Goal: Task Accomplishment & Management: Use online tool/utility

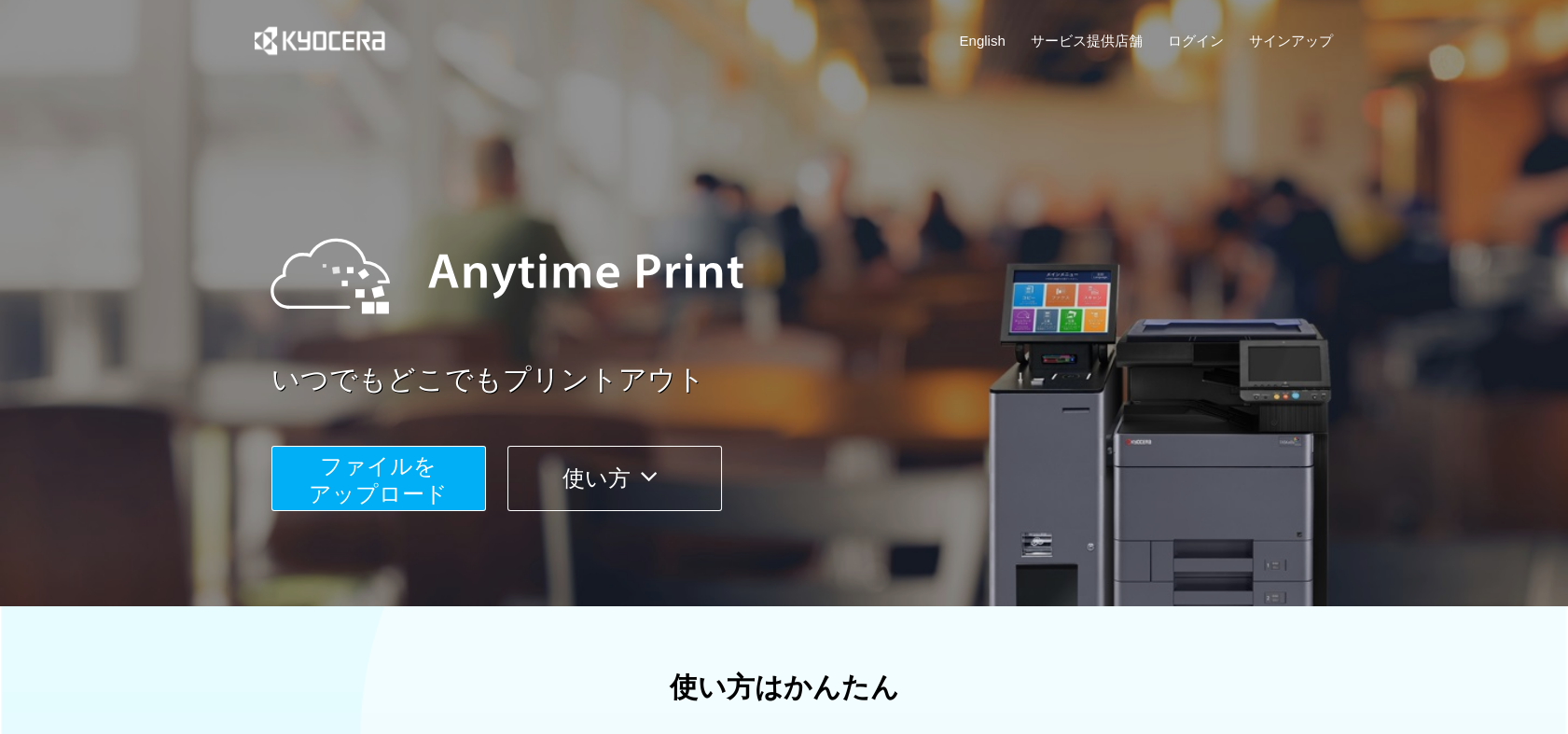
click at [363, 476] on span "ファイルを ​​アップロード" at bounding box center [378, 480] width 139 height 54
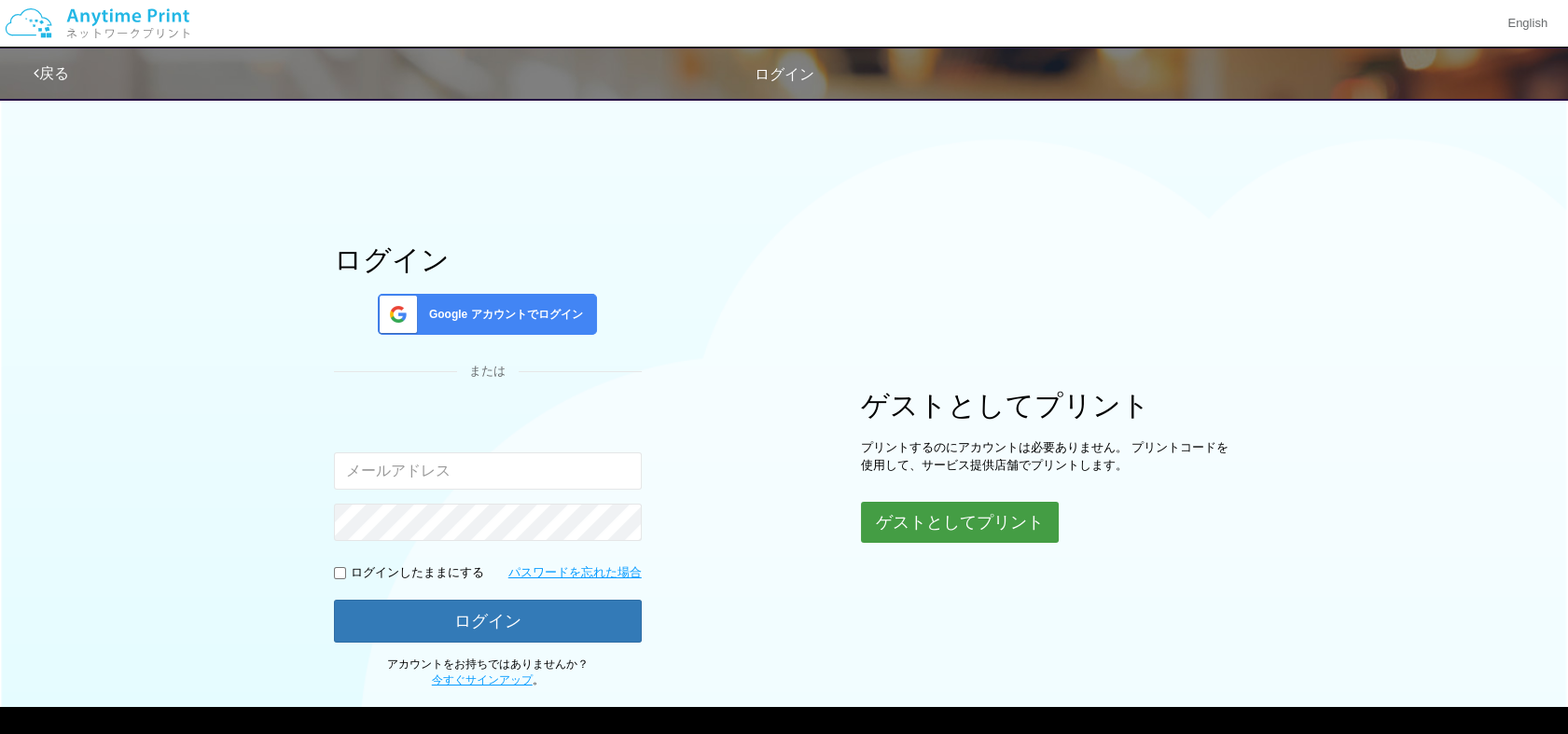
click at [907, 511] on button "ゲストとしてプリント" at bounding box center [960, 522] width 197 height 41
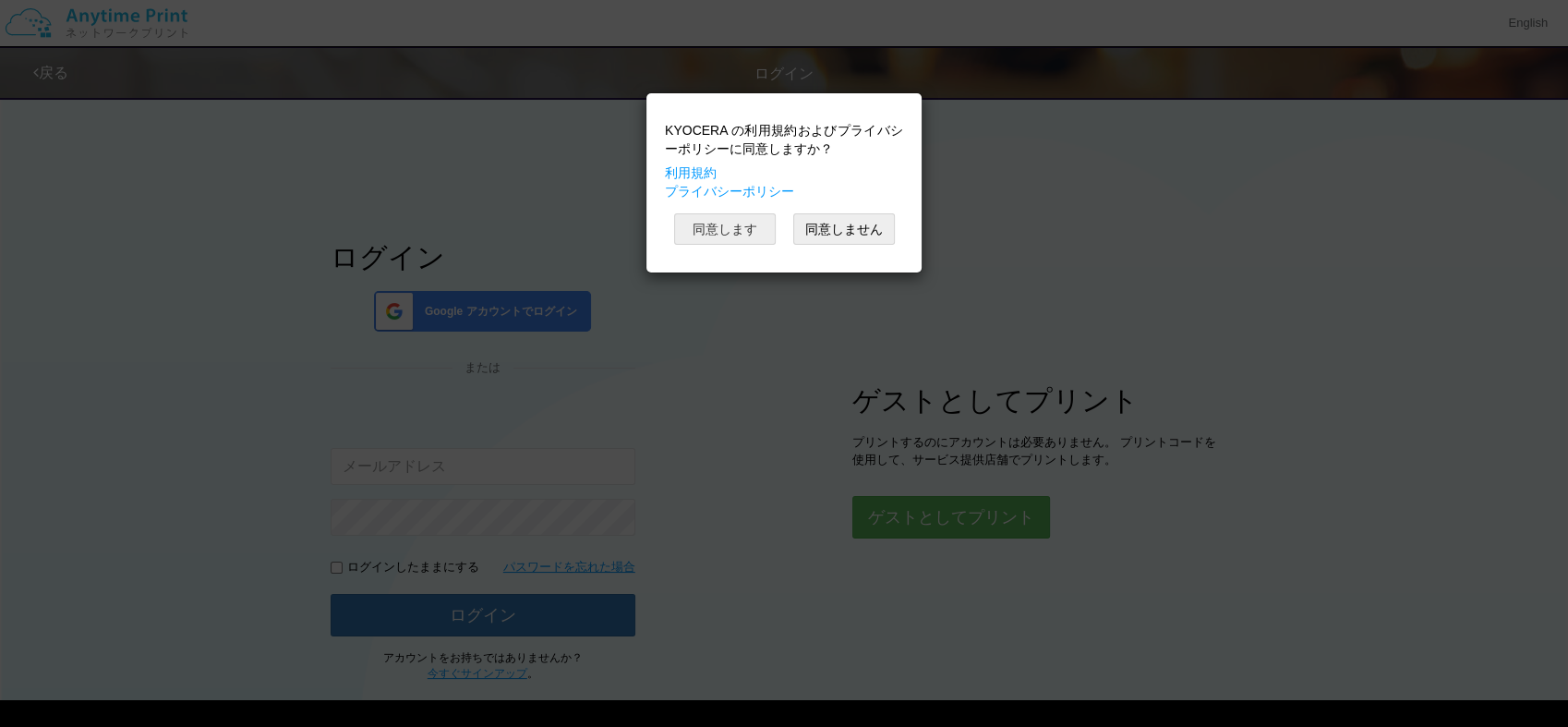
click at [730, 218] on button "同意します" at bounding box center [724, 229] width 101 height 31
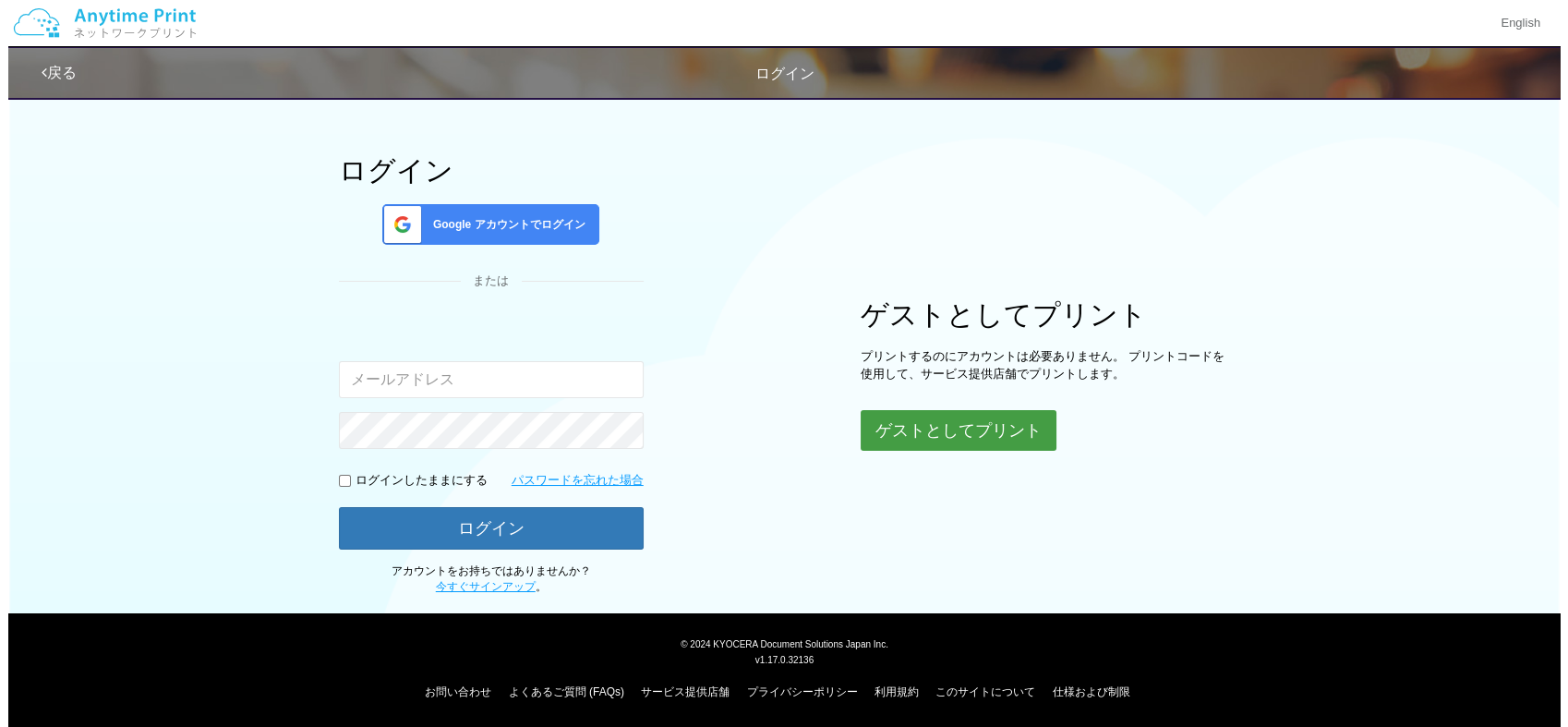
scroll to position [87, 0]
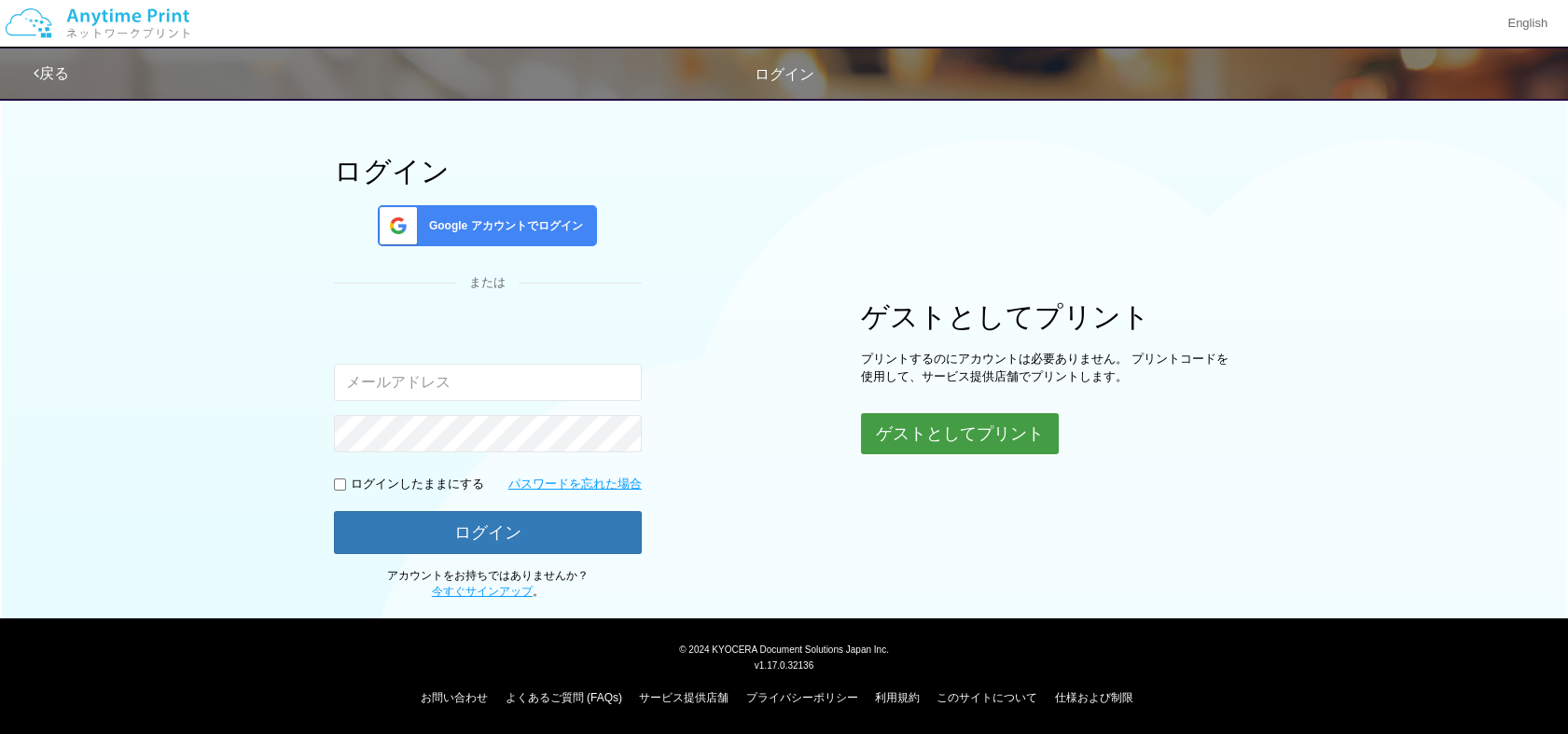
click at [933, 426] on button "ゲストとしてプリント" at bounding box center [960, 432] width 197 height 41
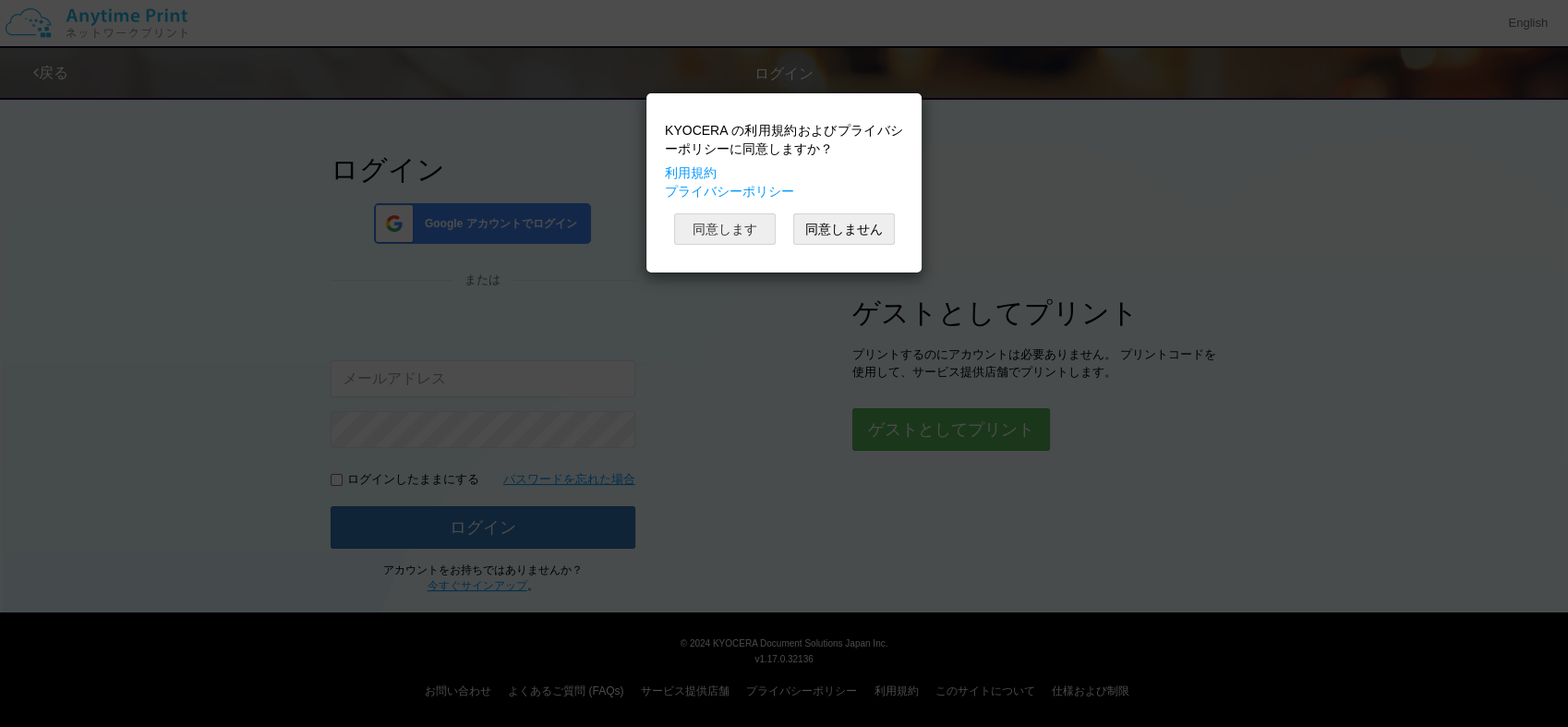
click at [719, 228] on button "同意します" at bounding box center [724, 229] width 101 height 31
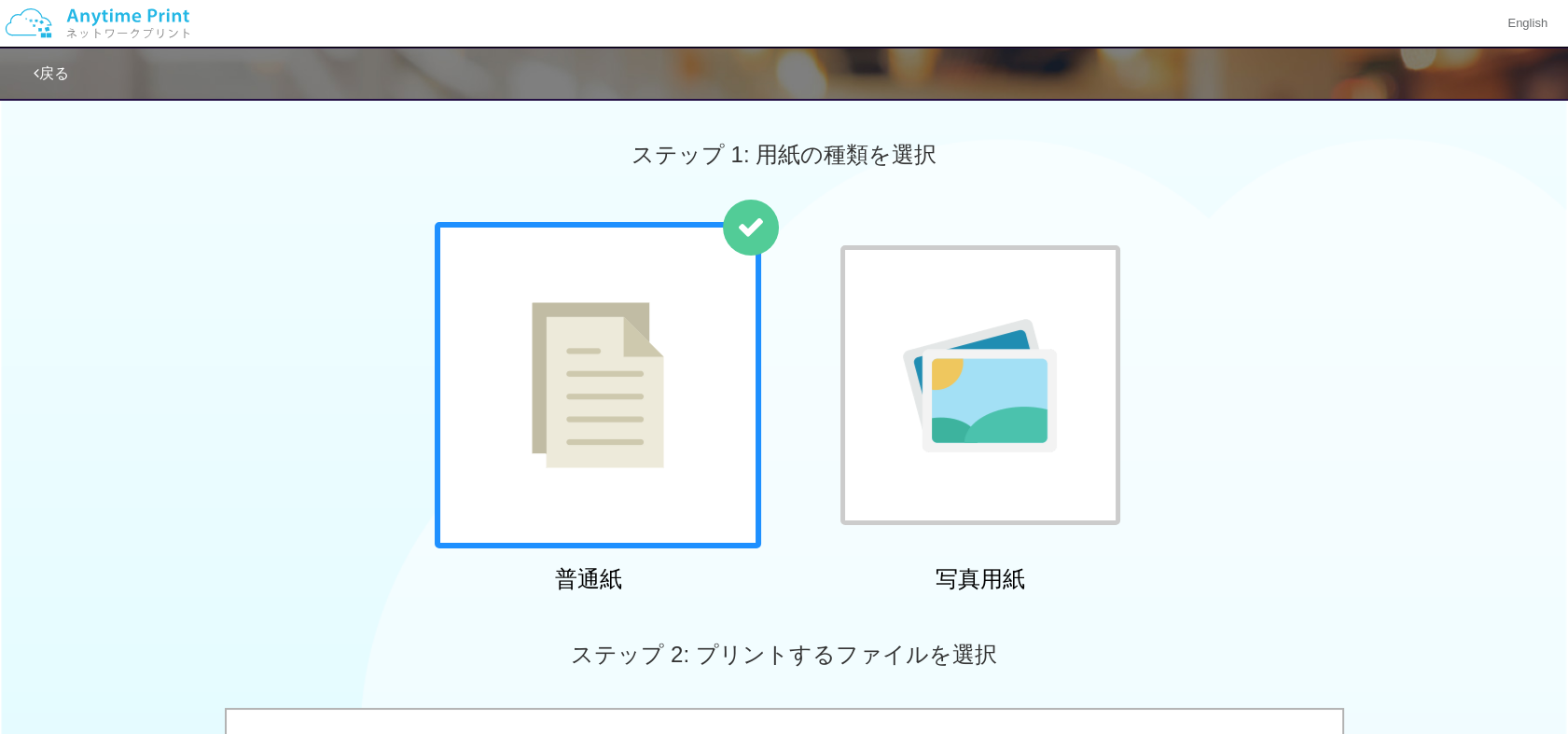
scroll to position [642, 0]
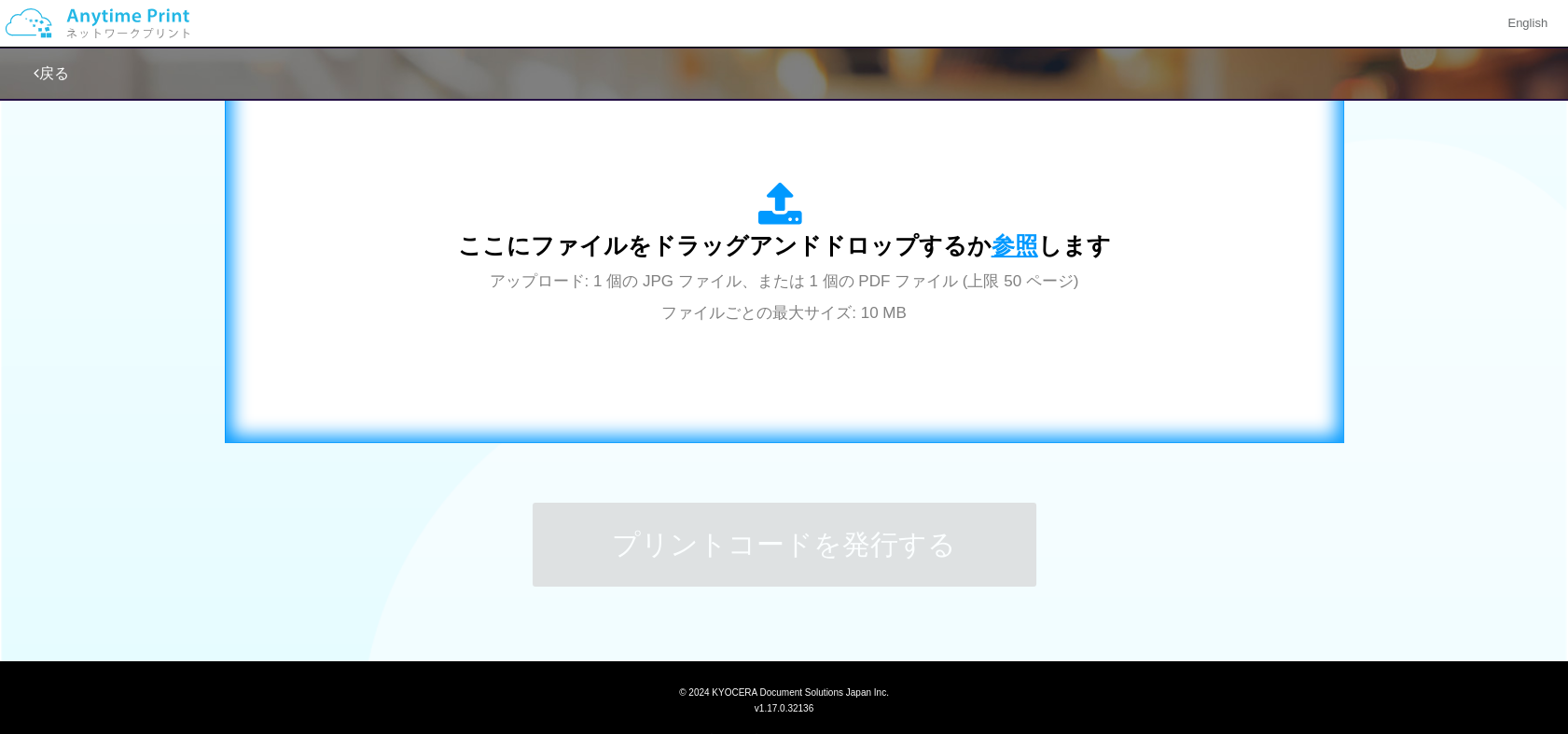
click at [1001, 244] on span "参照" at bounding box center [1014, 245] width 47 height 26
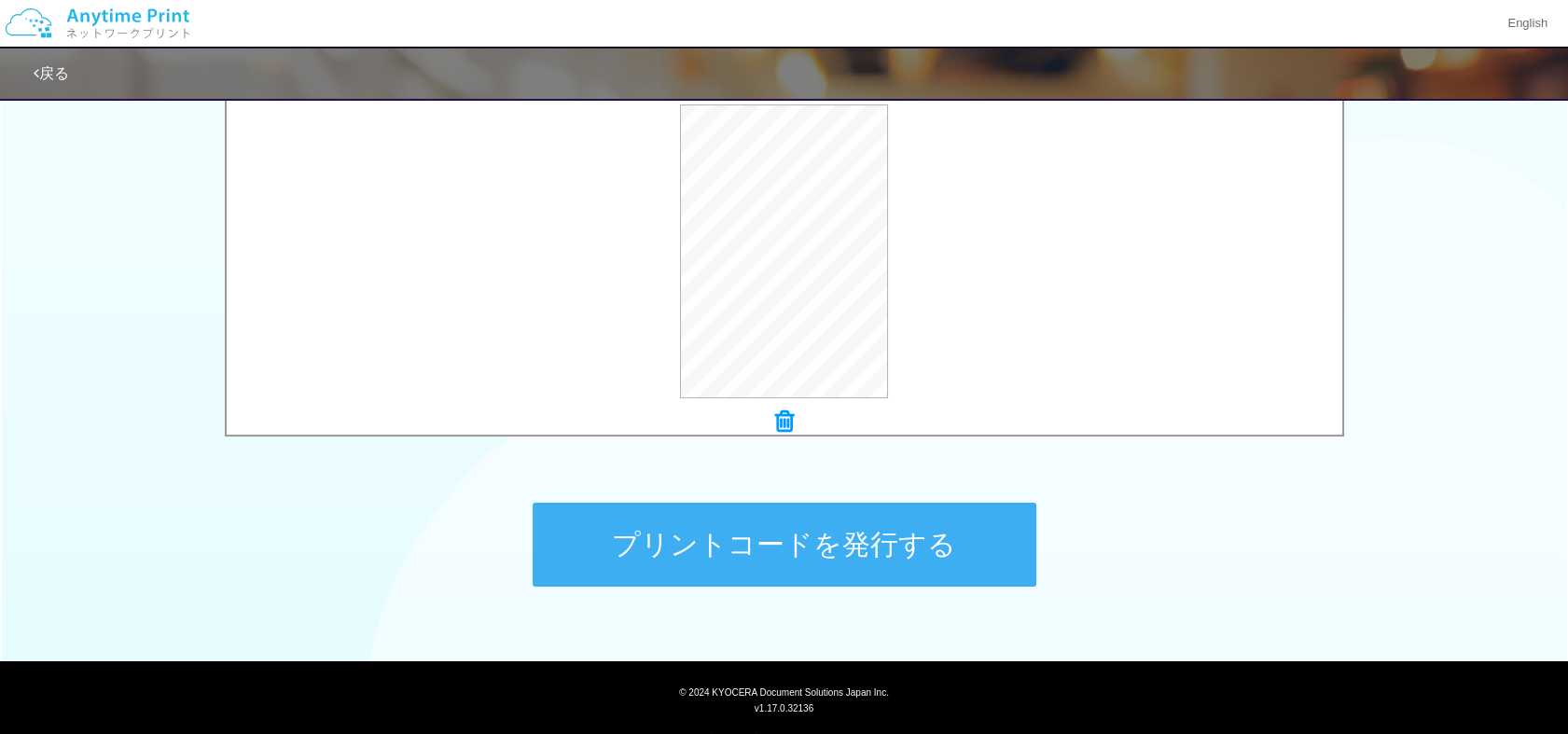
click at [758, 537] on button "プリントコードを発行する" at bounding box center [785, 545] width 504 height 84
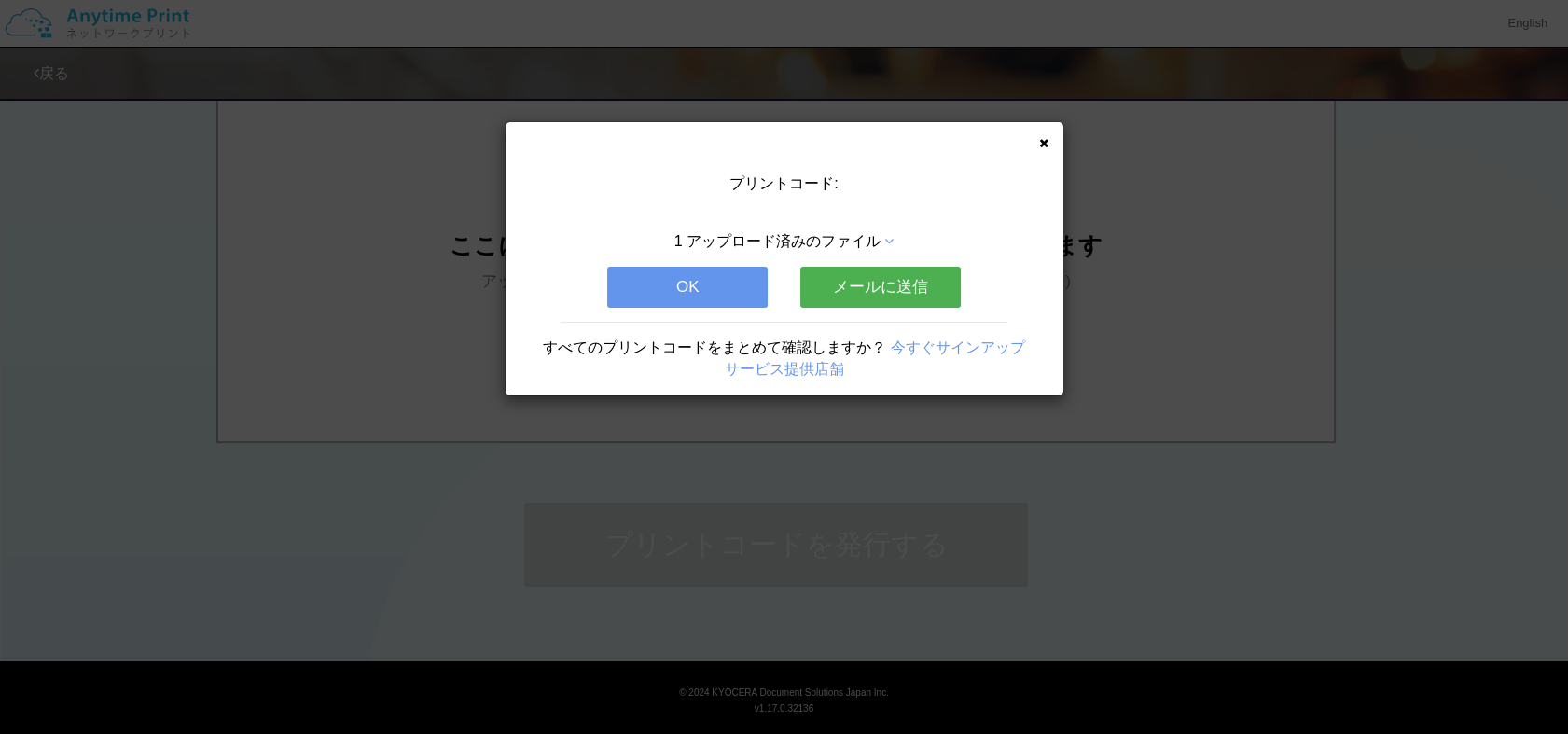
scroll to position [0, 0]
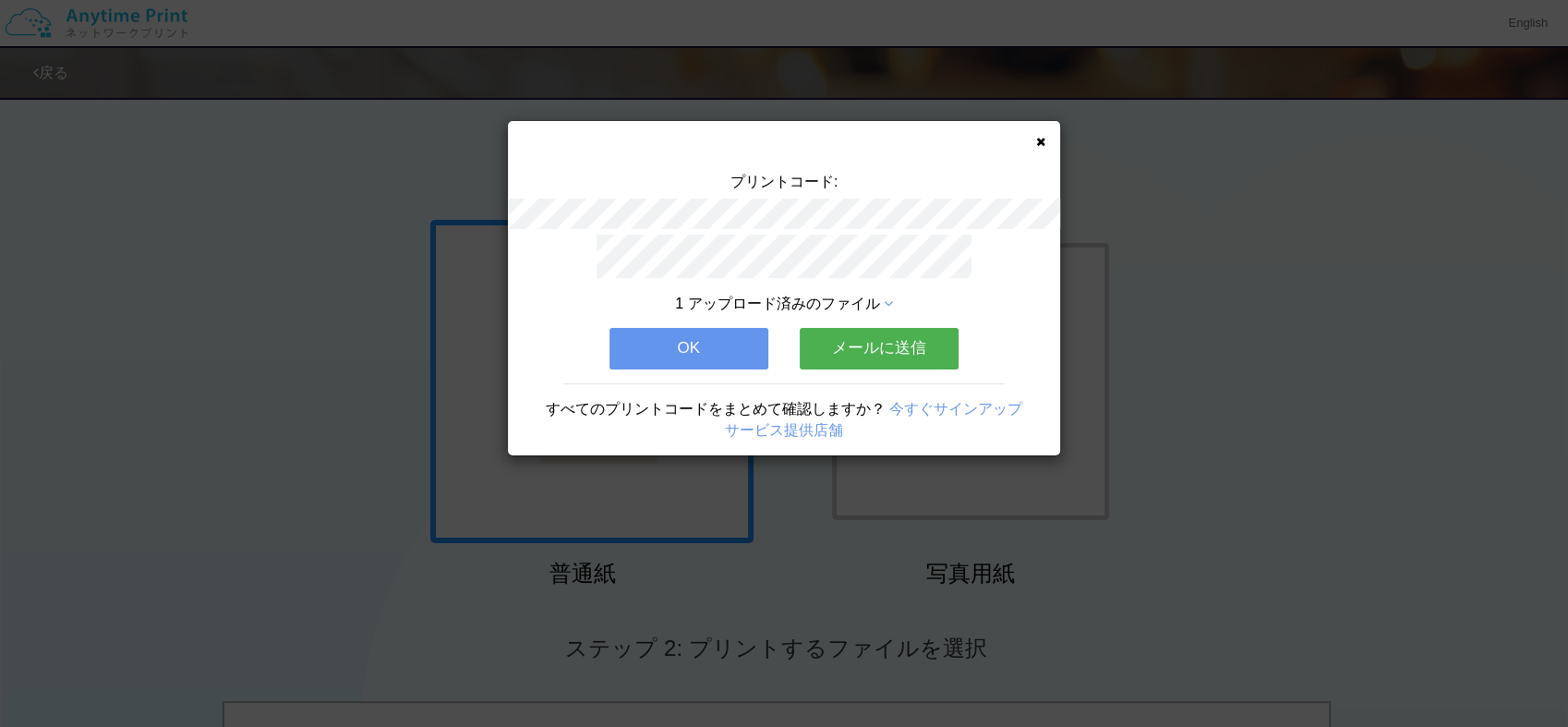
click at [707, 333] on button "OK" at bounding box center [689, 348] width 159 height 40
